Goal: Task Accomplishment & Management: Complete application form

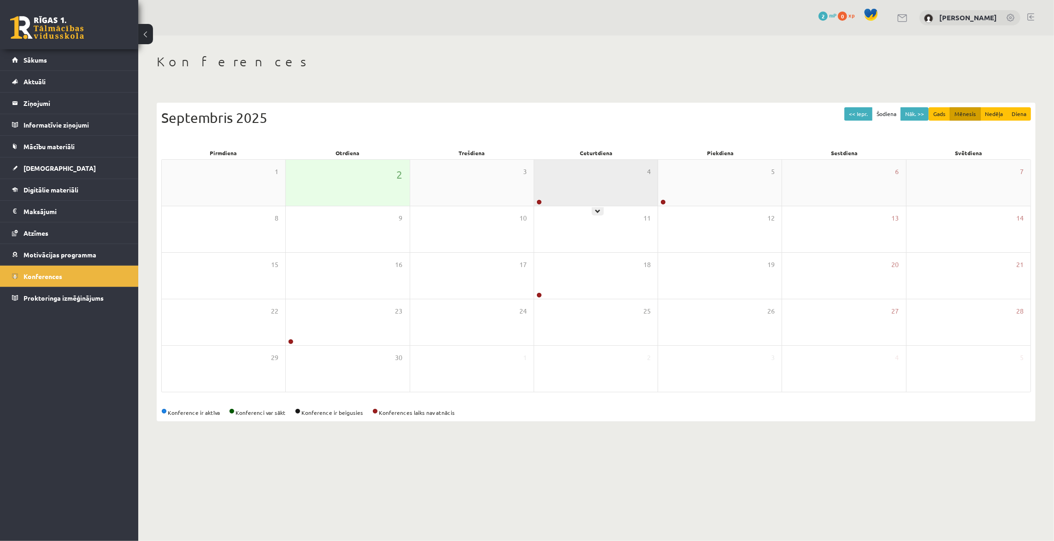
click at [607, 197] on div "4" at bounding box center [595, 183] width 123 height 46
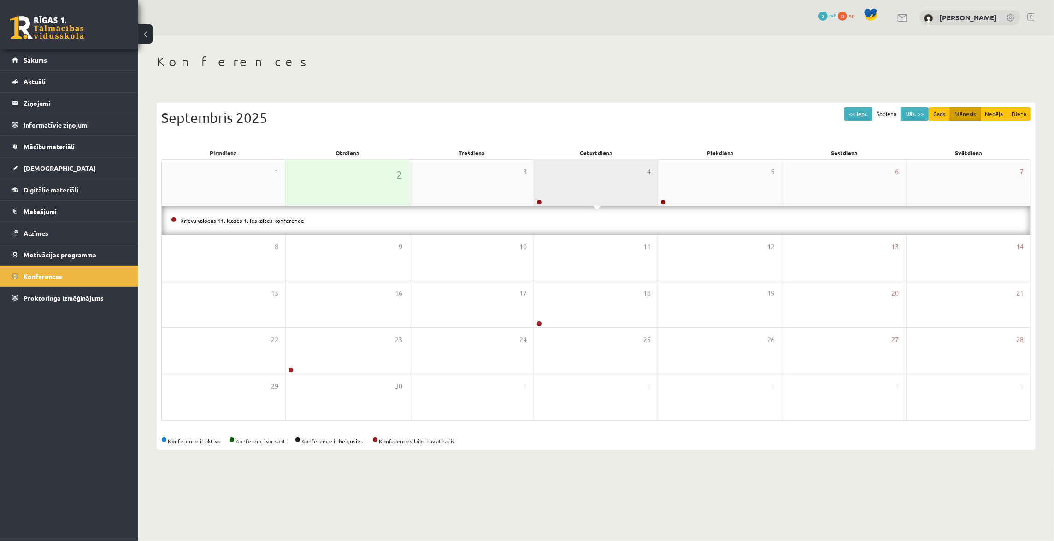
click at [604, 183] on div "4" at bounding box center [595, 183] width 123 height 46
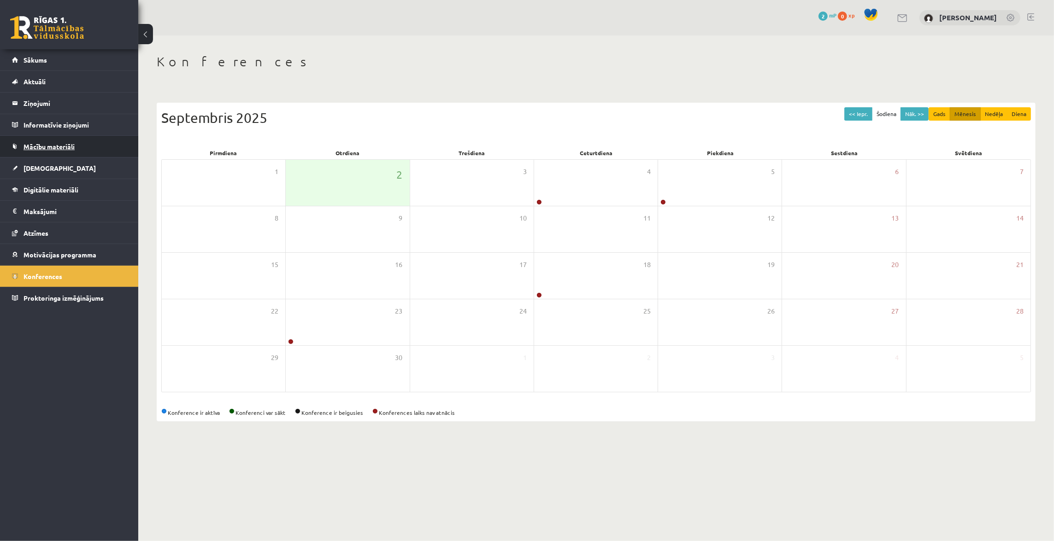
click at [40, 143] on span "Mācību materiāli" at bounding box center [49, 146] width 51 height 8
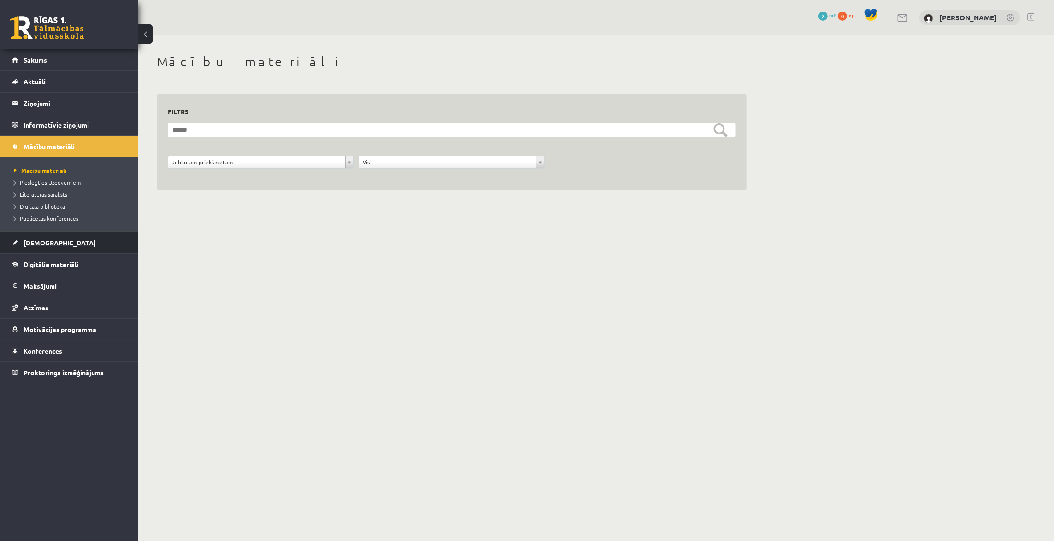
click at [39, 241] on span "[DEMOGRAPHIC_DATA]" at bounding box center [60, 243] width 72 height 8
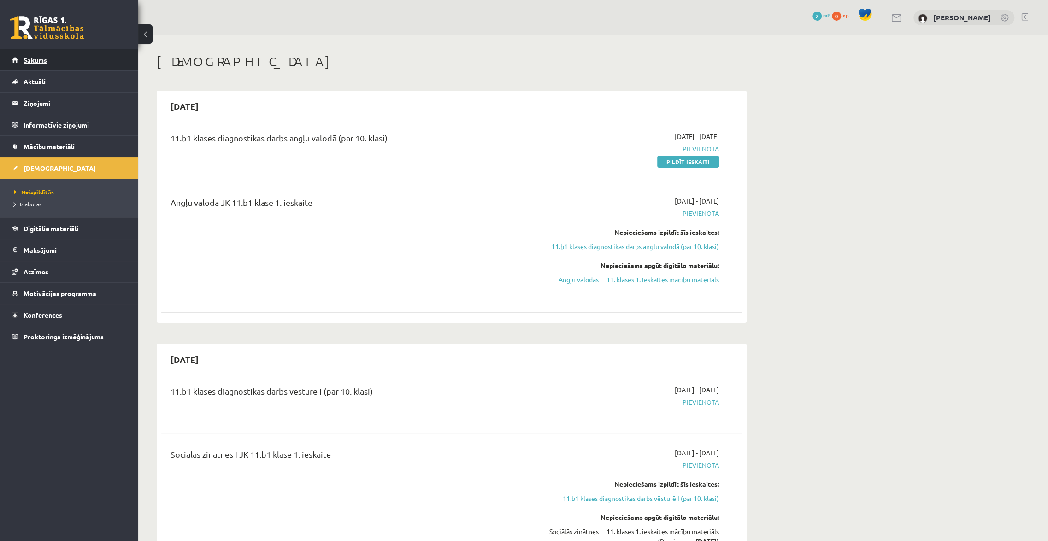
click at [49, 53] on link "Sākums" at bounding box center [69, 59] width 115 height 21
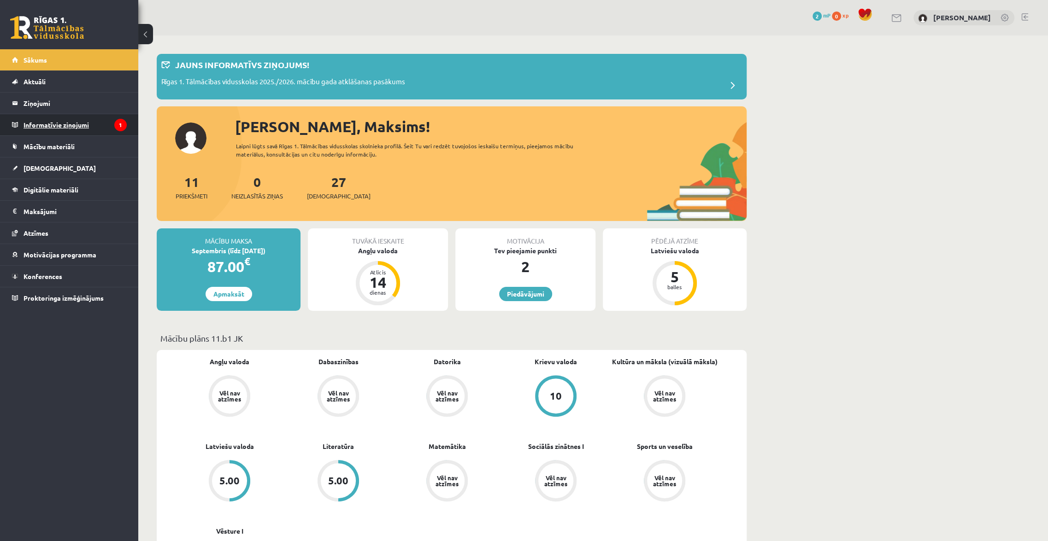
click at [63, 121] on legend "Informatīvie ziņojumi 1" at bounding box center [75, 124] width 103 height 21
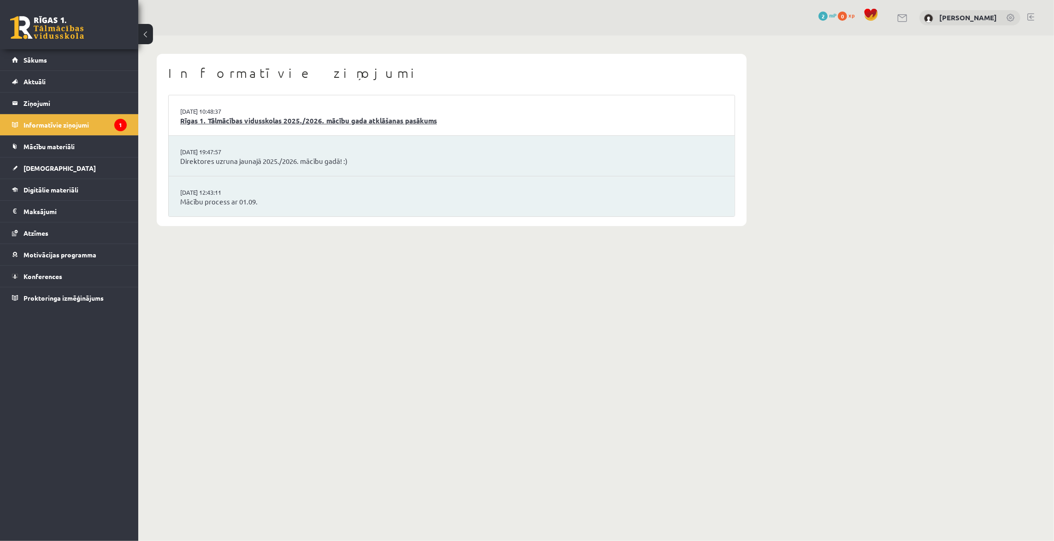
click at [255, 120] on link "Rīgas 1. Tālmācības vidusskolas 2025./2026. mācību gada atklāšanas pasākums" at bounding box center [451, 121] width 543 height 11
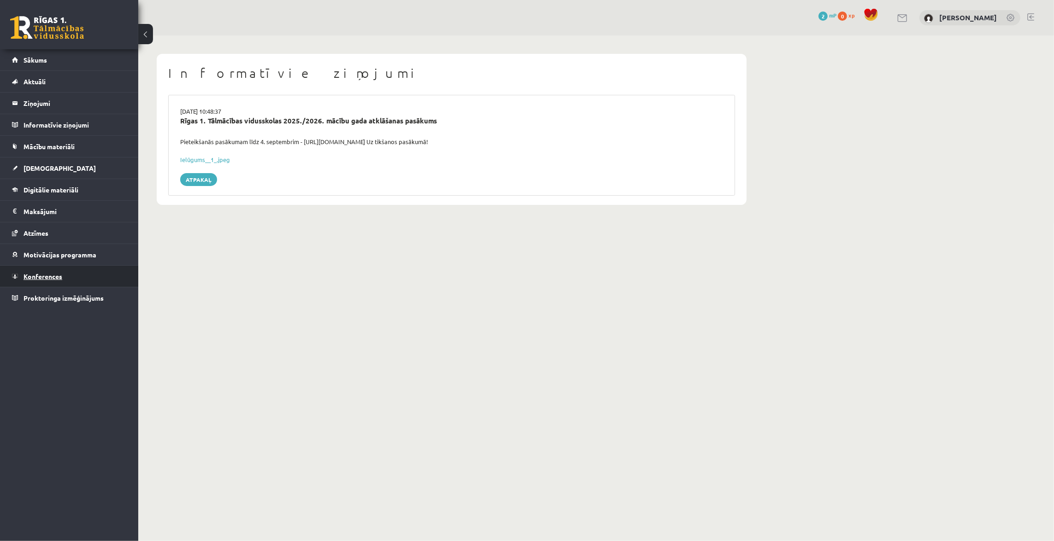
click at [33, 275] on span "Konferences" at bounding box center [43, 276] width 39 height 8
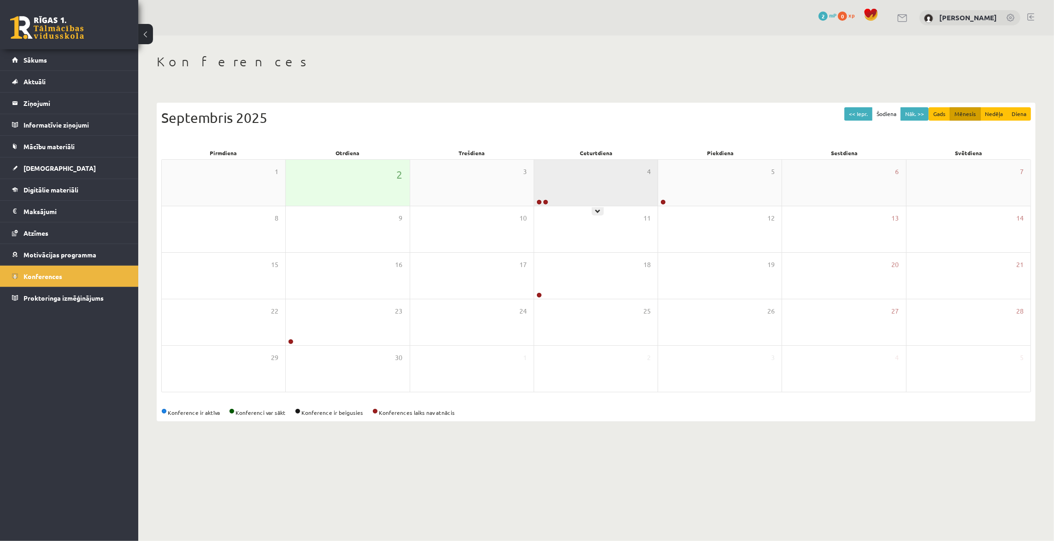
click at [562, 184] on div "4" at bounding box center [595, 183] width 123 height 46
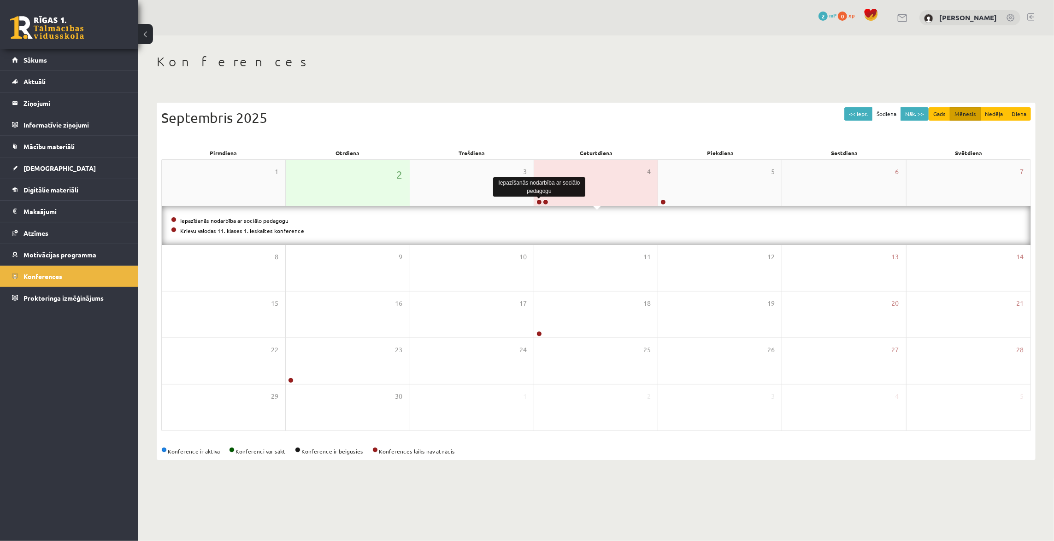
click at [539, 202] on link at bounding box center [539, 203] width 6 height 6
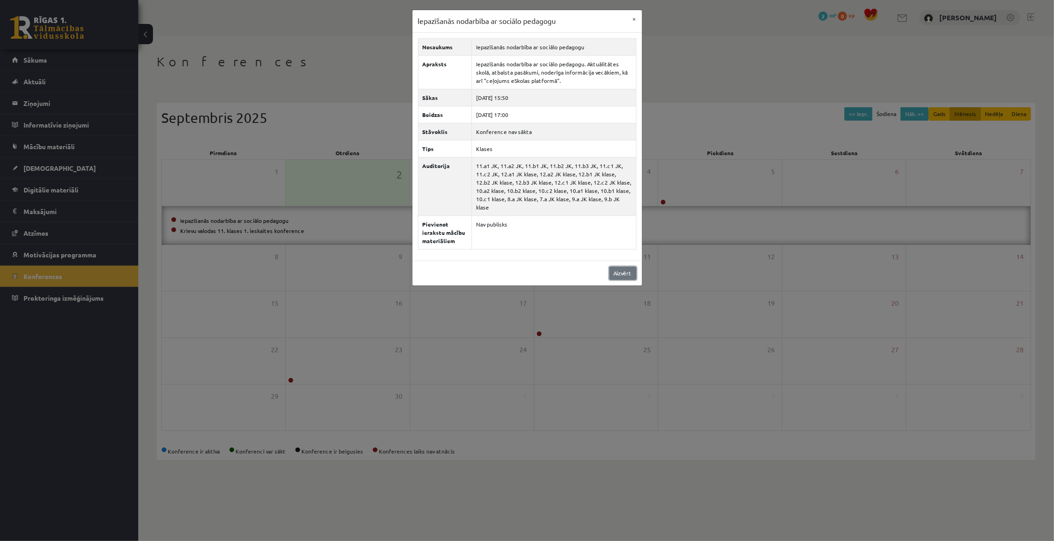
click at [623, 267] on link "Aizvērt" at bounding box center [622, 273] width 27 height 13
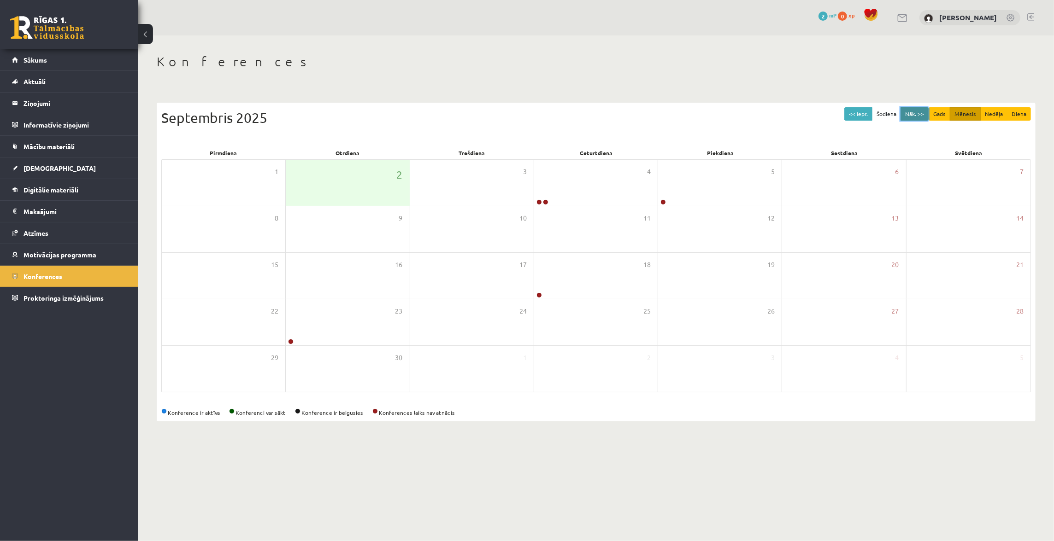
click at [918, 116] on button "Nāk. >>" at bounding box center [914, 113] width 28 height 13
click at [913, 115] on button "Nāk. >>" at bounding box center [914, 113] width 28 height 13
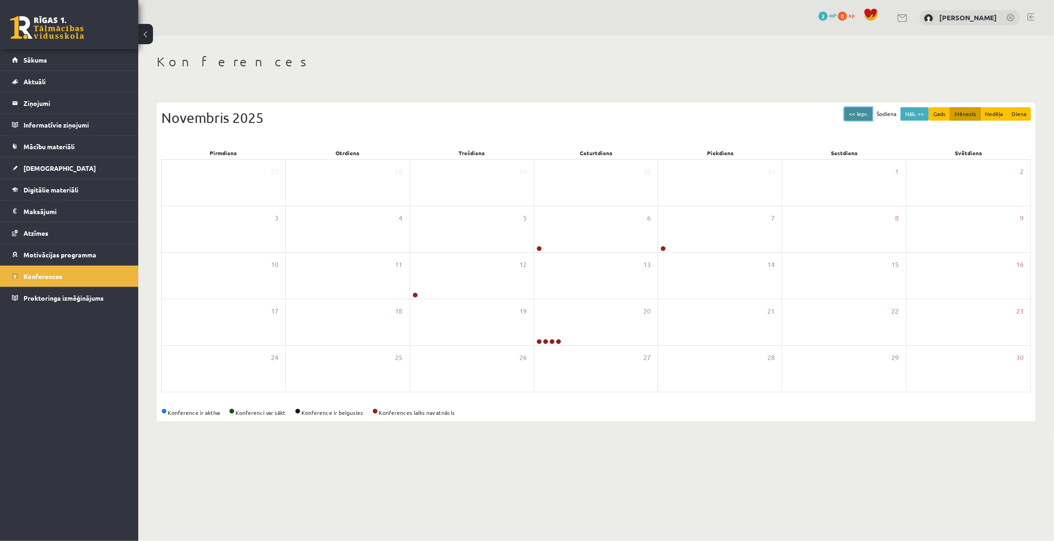
click at [866, 111] on button "<< Iepr." at bounding box center [858, 113] width 28 height 13
click at [865, 111] on button "<< Iepr." at bounding box center [858, 113] width 28 height 13
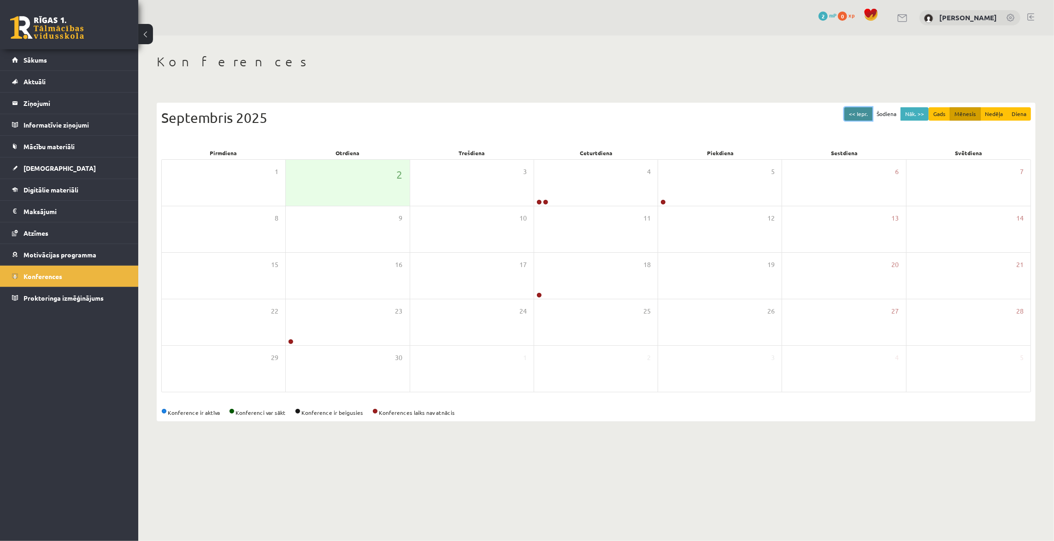
click at [864, 110] on button "<< Iepr." at bounding box center [858, 113] width 28 height 13
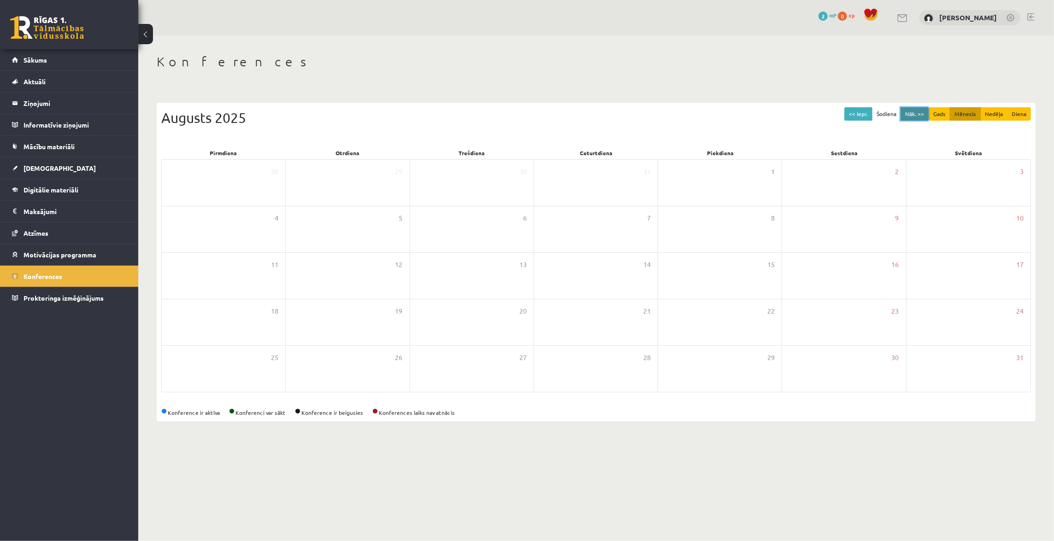
click at [906, 112] on button "Nāk. >>" at bounding box center [914, 113] width 28 height 13
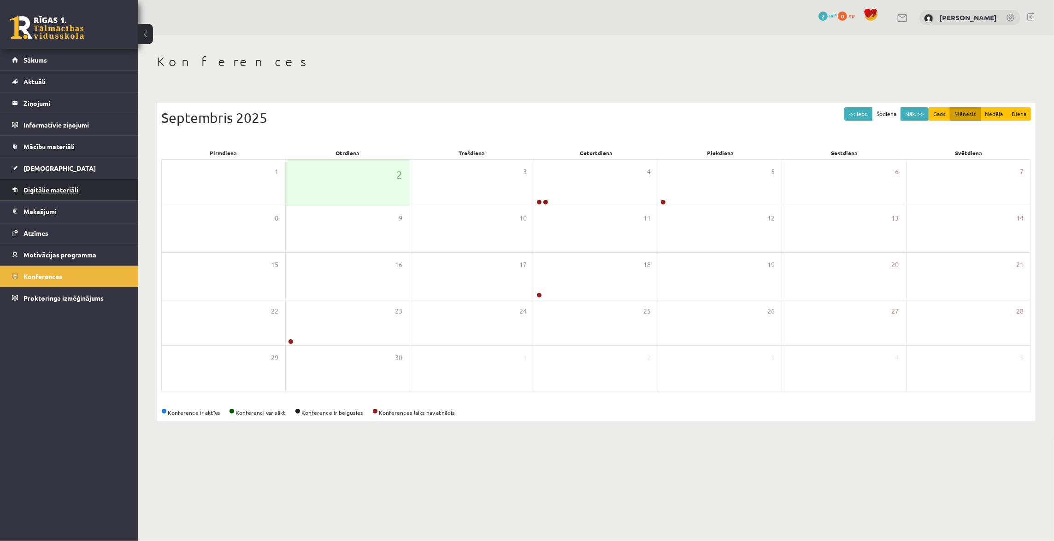
click at [62, 187] on span "Digitālie materiāli" at bounding box center [51, 190] width 55 height 8
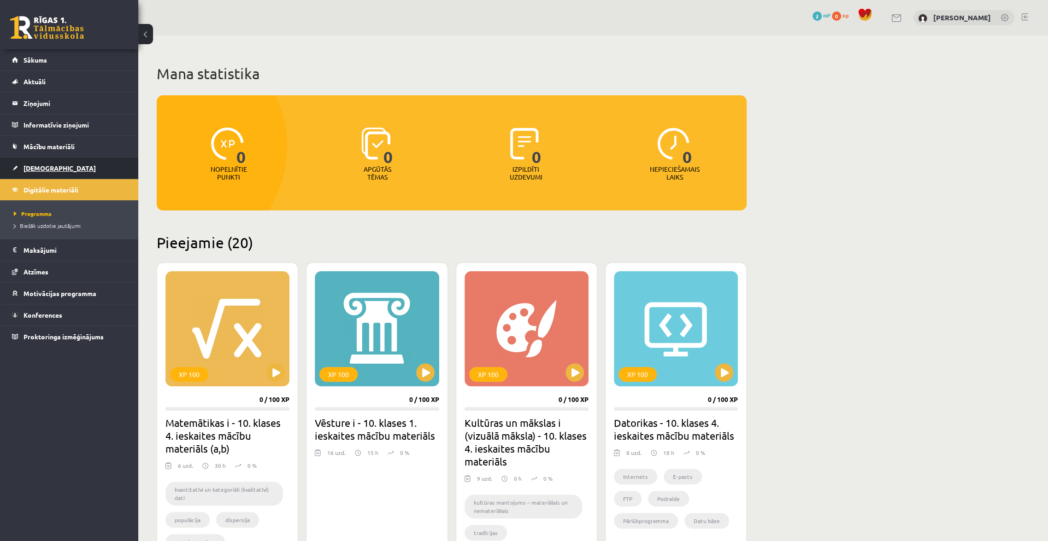
click at [61, 161] on link "[DEMOGRAPHIC_DATA]" at bounding box center [69, 168] width 115 height 21
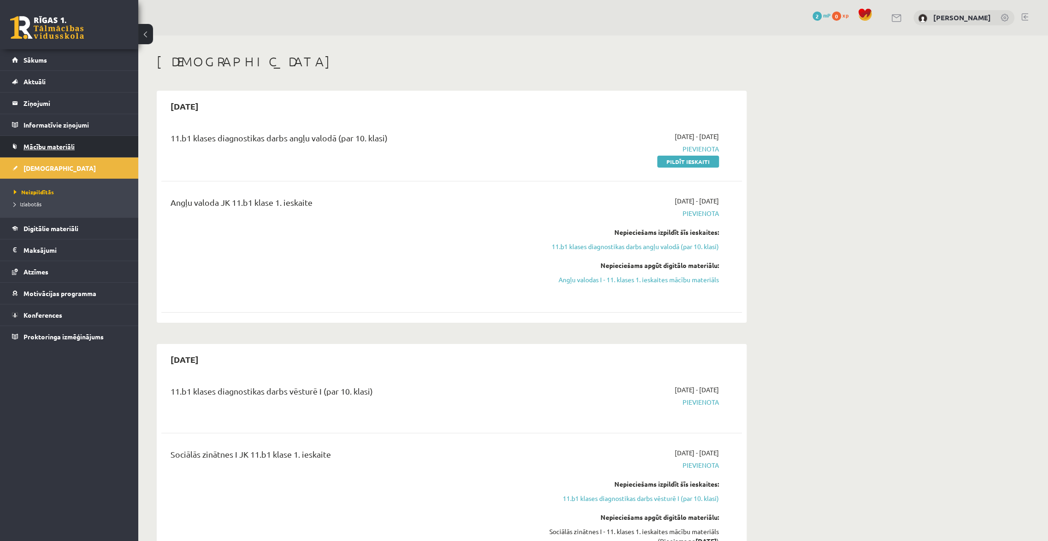
click at [40, 147] on span "Mācību materiāli" at bounding box center [49, 146] width 51 height 8
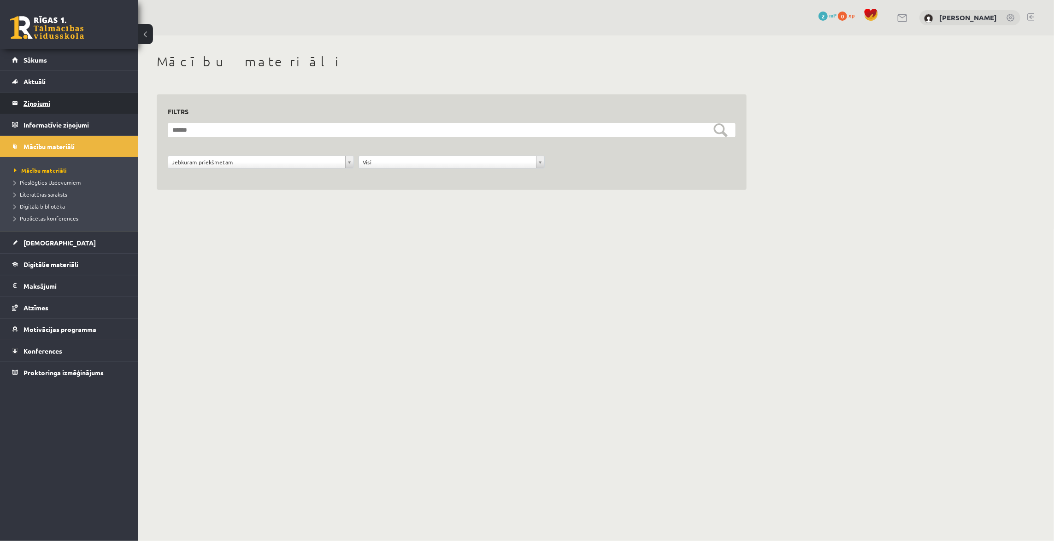
click at [42, 103] on legend "Ziņojumi 0" at bounding box center [75, 103] width 103 height 21
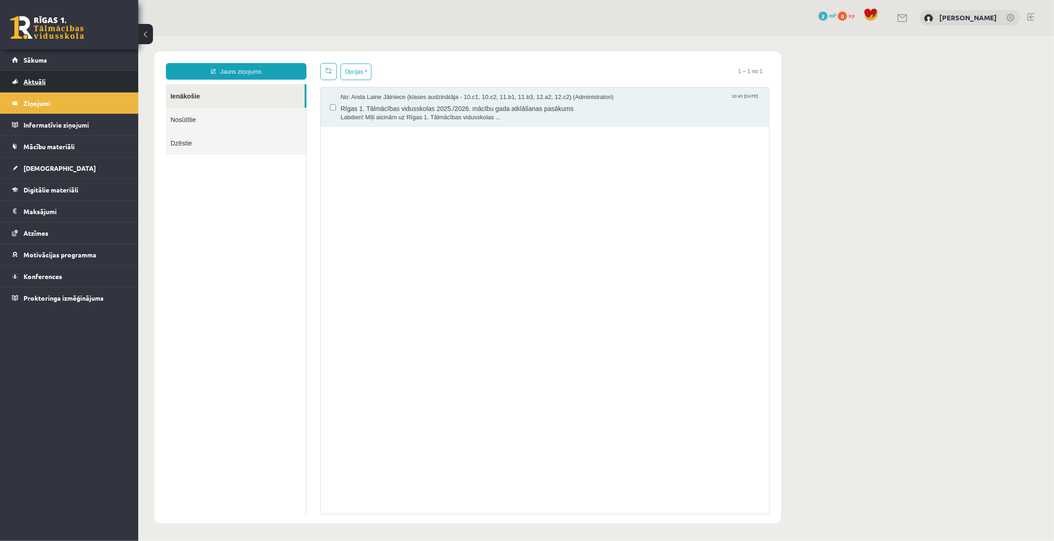
click at [41, 81] on span "Aktuāli" at bounding box center [35, 81] width 22 height 8
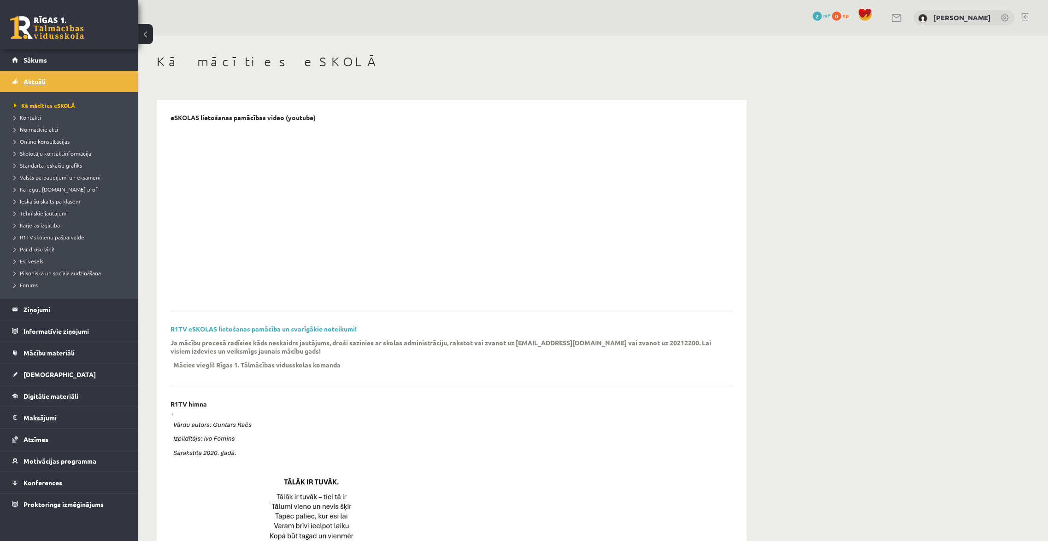
click at [30, 79] on span "Aktuāli" at bounding box center [35, 81] width 22 height 8
click at [31, 302] on legend "Ziņojumi 0" at bounding box center [75, 309] width 103 height 21
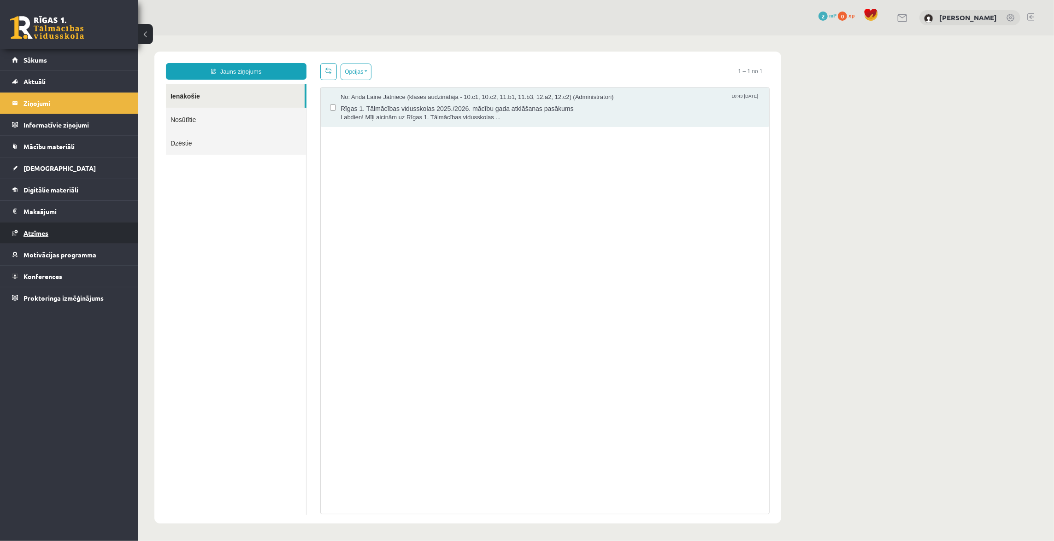
click at [34, 232] on span "Atzīmes" at bounding box center [36, 233] width 25 height 8
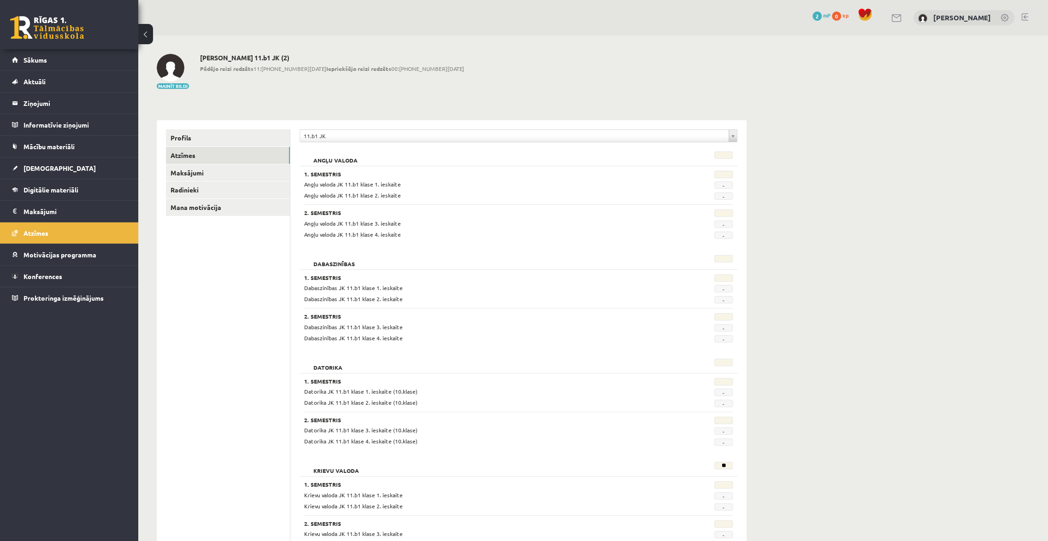
click at [725, 186] on span "-" at bounding box center [723, 185] width 18 height 7
click at [723, 199] on span "-" at bounding box center [723, 196] width 18 height 7
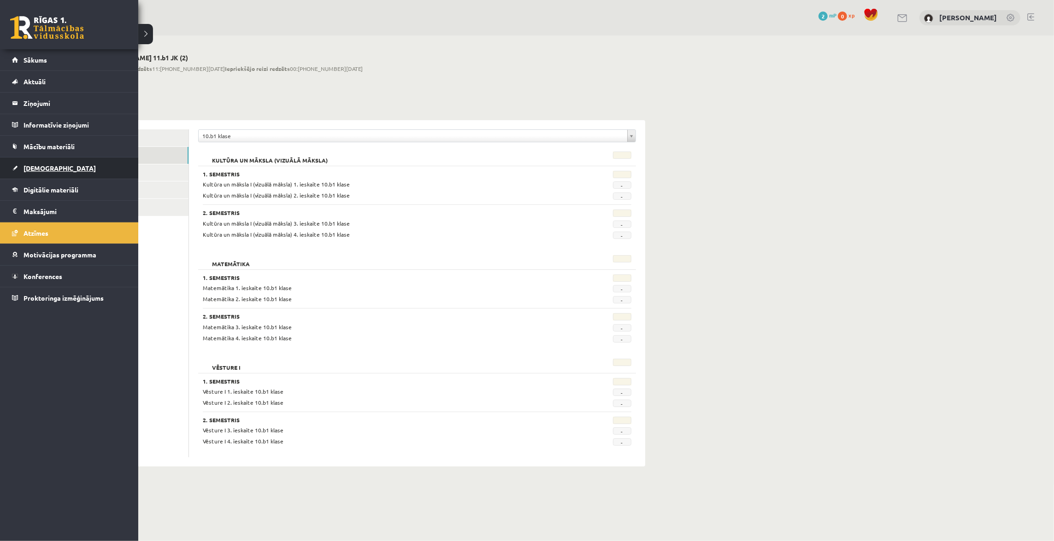
click at [37, 164] on span "[DEMOGRAPHIC_DATA]" at bounding box center [60, 168] width 72 height 8
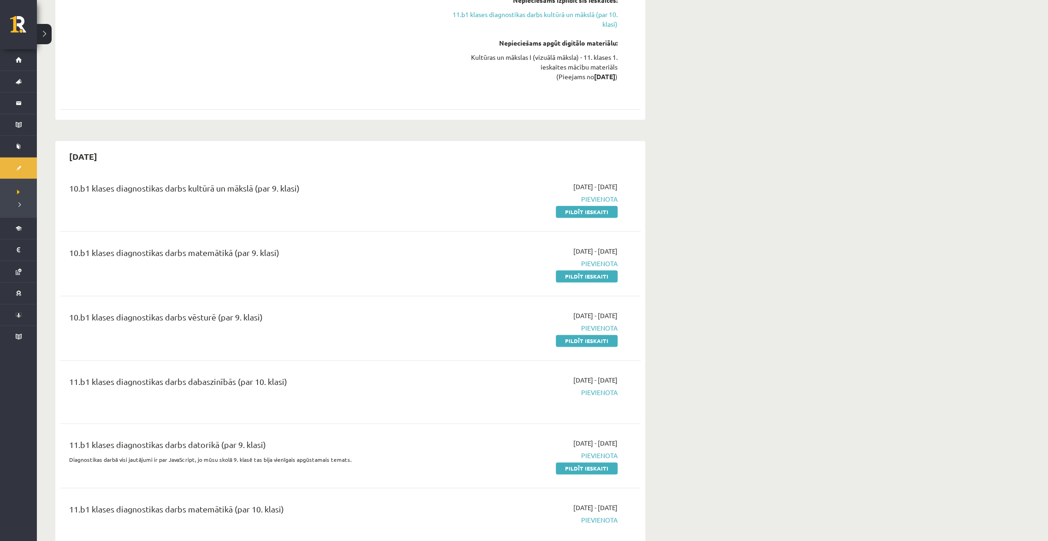
scroll to position [796, 0]
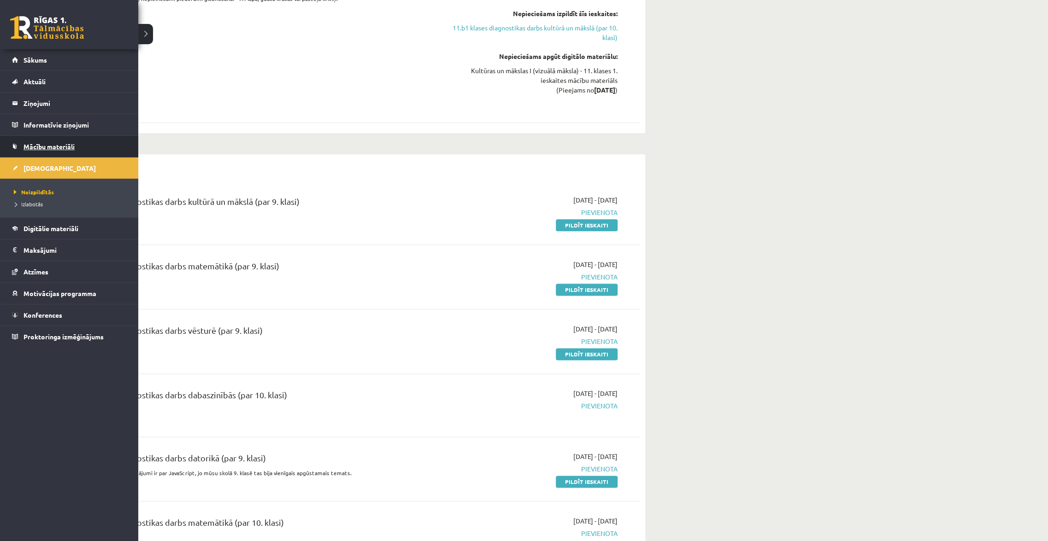
click at [31, 147] on span "Mācību materiāli" at bounding box center [49, 146] width 51 height 8
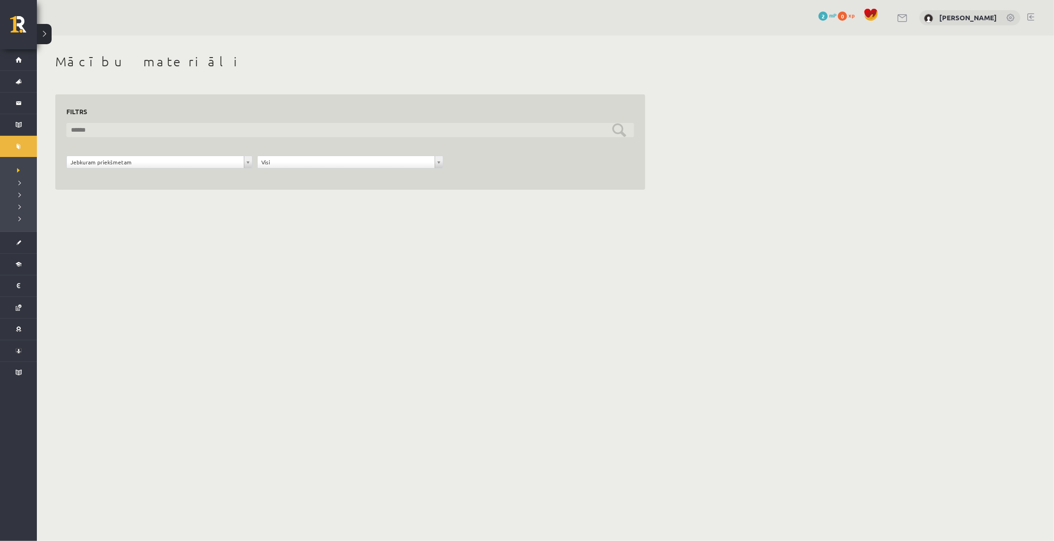
click at [142, 132] on input "text" at bounding box center [350, 130] width 568 height 14
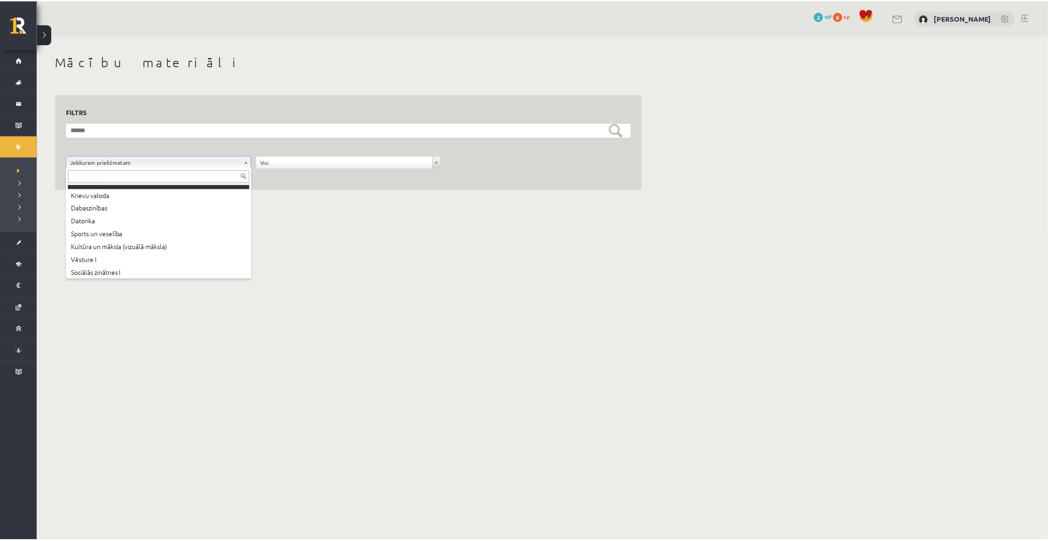
scroll to position [63, 0]
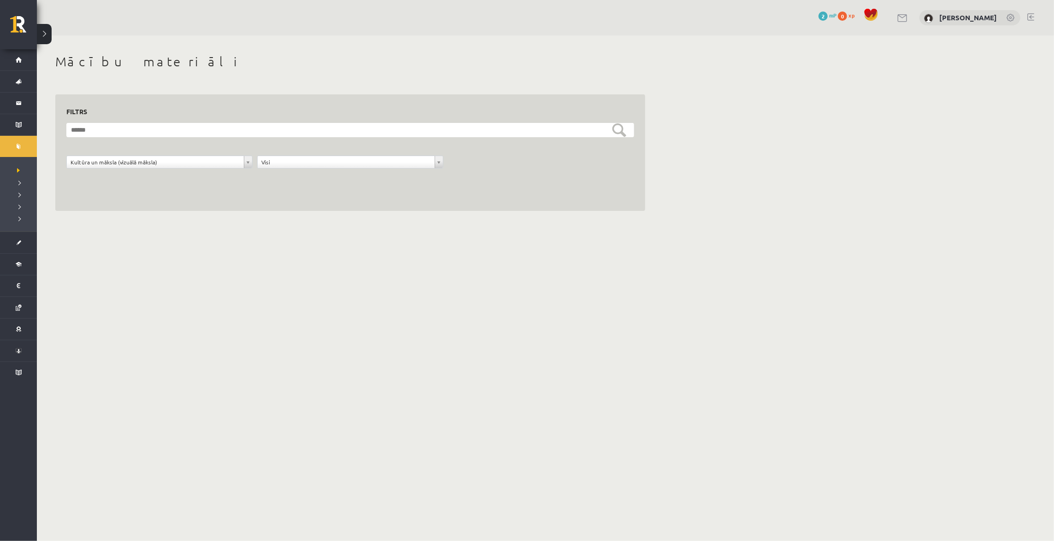
drag, startPoint x: 338, startPoint y: 208, endPoint x: 337, endPoint y: 203, distance: 4.7
click at [338, 208] on div "**********" at bounding box center [350, 152] width 590 height 117
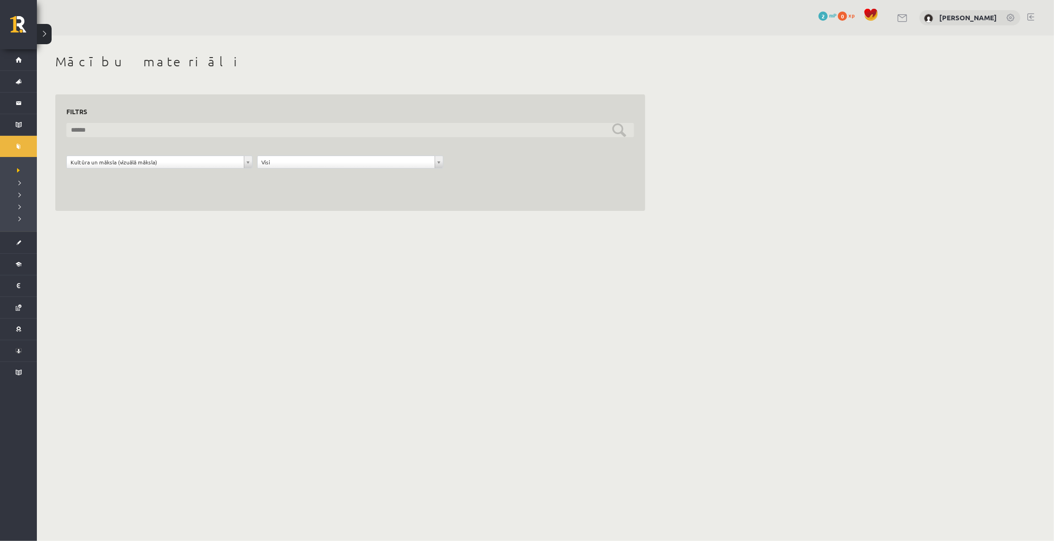
click at [169, 129] on input "text" at bounding box center [350, 130] width 568 height 14
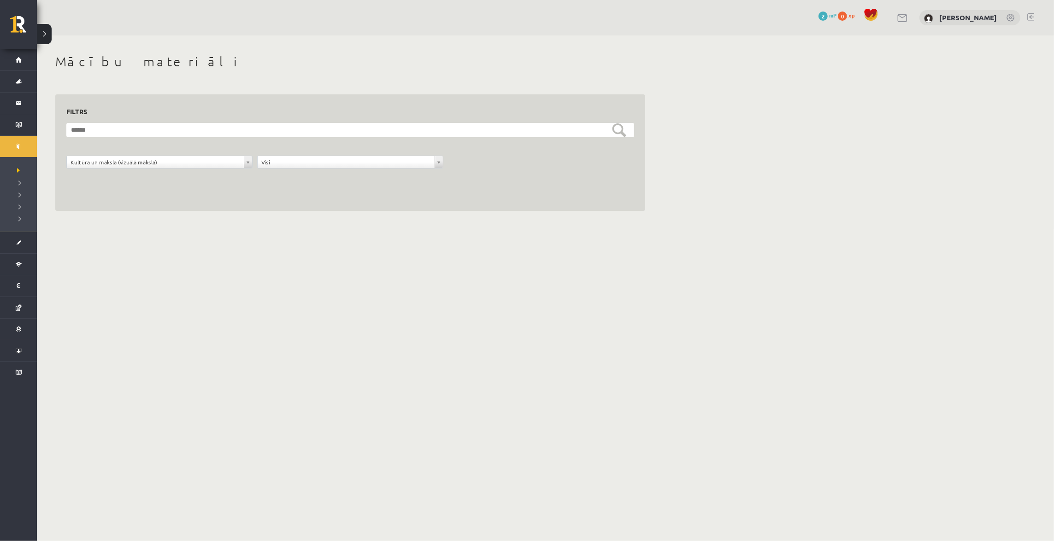
click at [193, 210] on div "**********" at bounding box center [350, 152] width 590 height 117
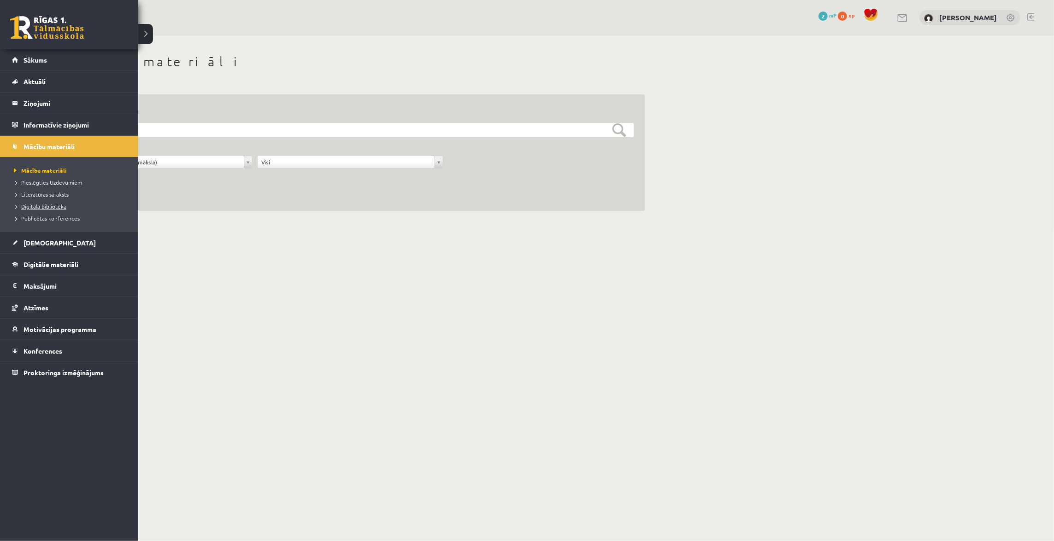
click at [37, 203] on span "Digitālā bibliotēka" at bounding box center [39, 206] width 55 height 7
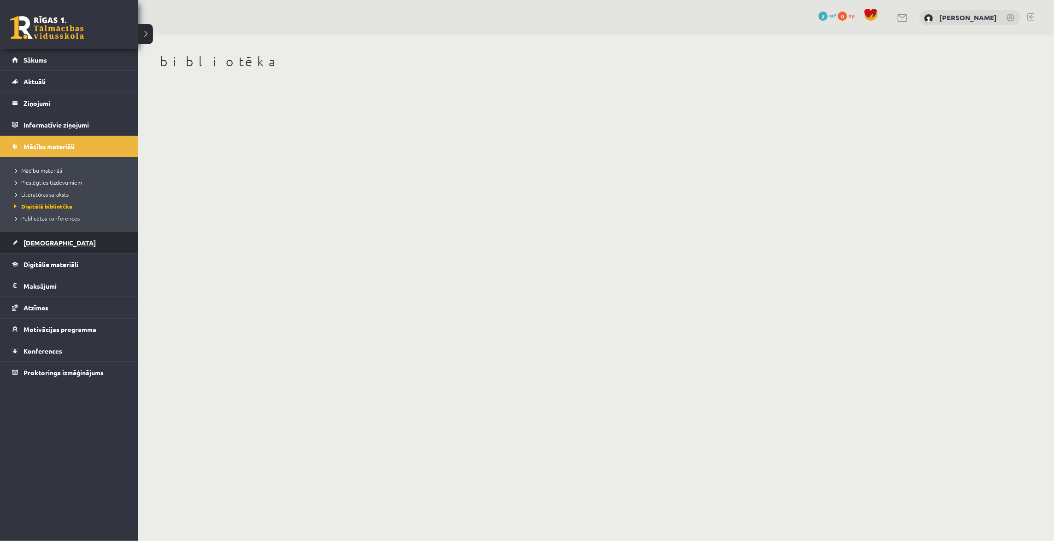
click at [46, 242] on span "[DEMOGRAPHIC_DATA]" at bounding box center [60, 243] width 72 height 8
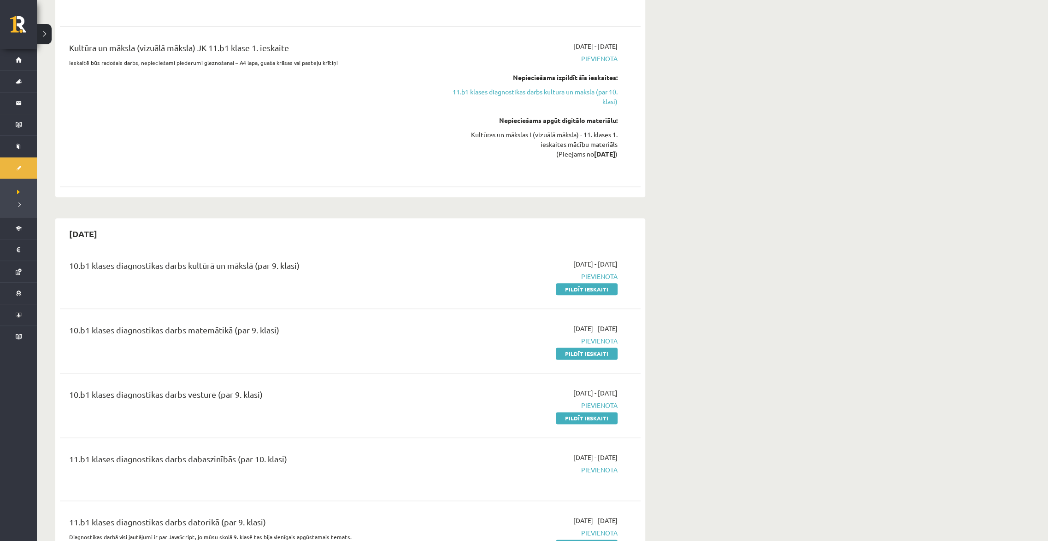
scroll to position [754, 0]
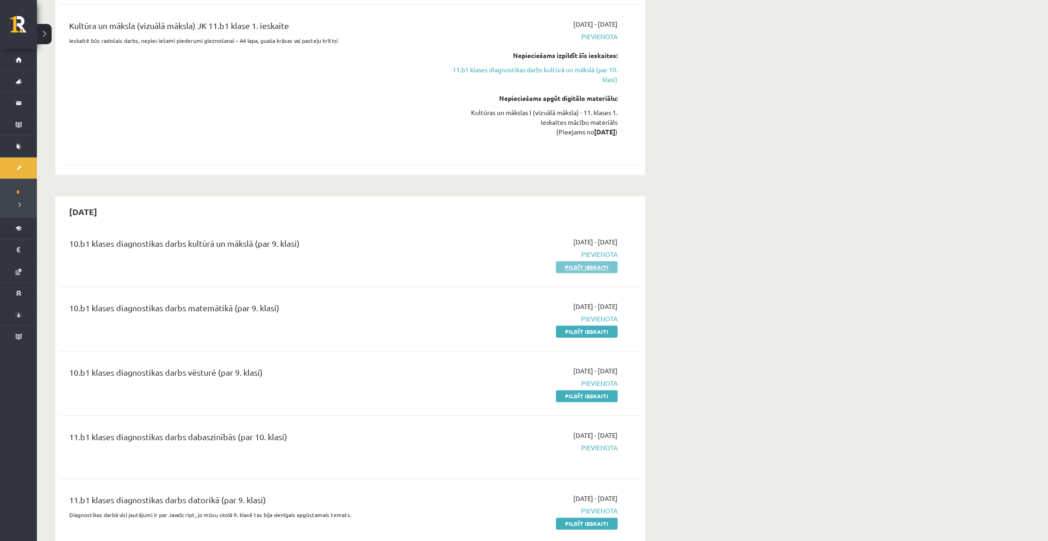
click at [581, 269] on link "Pildīt ieskaiti" at bounding box center [587, 267] width 62 height 12
drag, startPoint x: 414, startPoint y: 282, endPoint x: 303, endPoint y: 273, distance: 111.5
click at [240, 242] on div "10.b1 klases diagnostikas darbs kultūrā un mākslā (par 9. klasi)" at bounding box center [249, 245] width 361 height 17
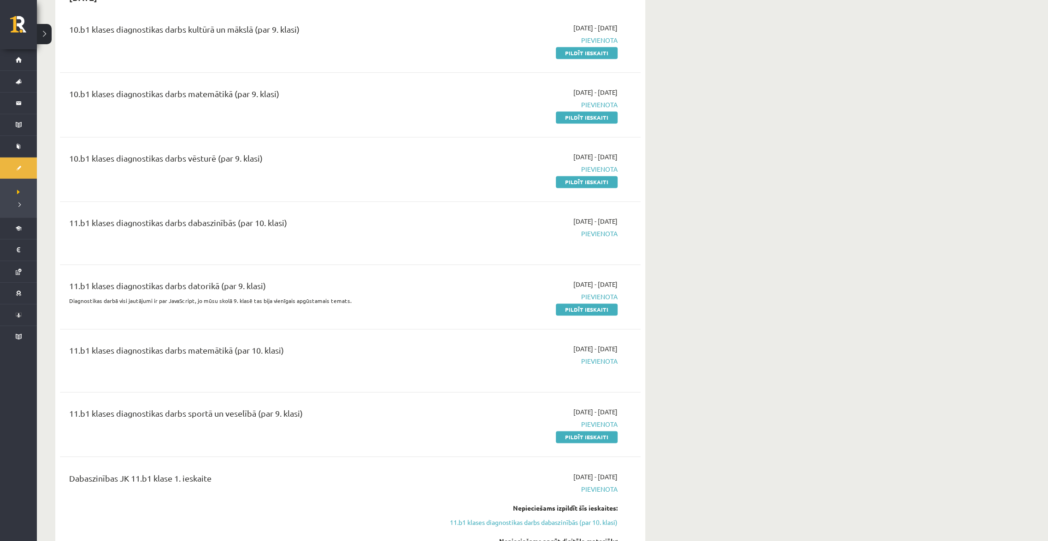
scroll to position [796, 0]
